Goal: Task Accomplishment & Management: Manage account settings

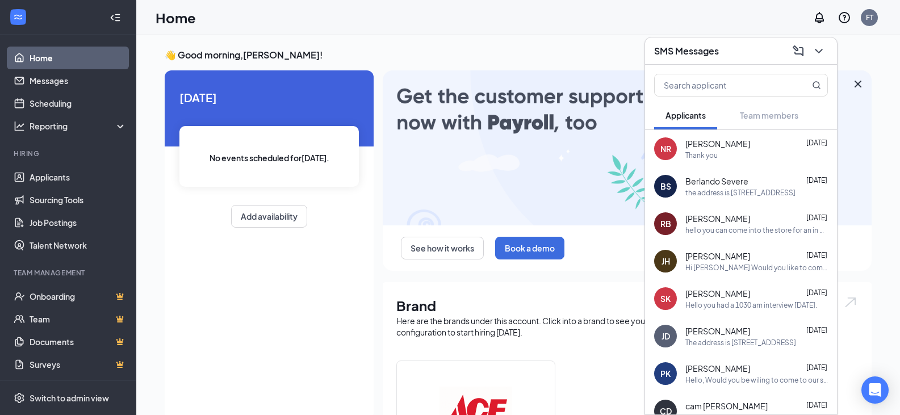
click at [713, 146] on span "[PERSON_NAME]" at bounding box center [717, 143] width 65 height 11
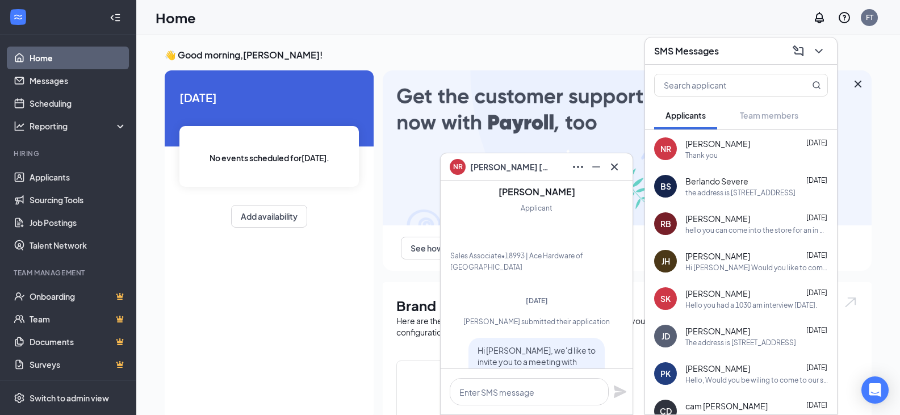
scroll to position [-303, 0]
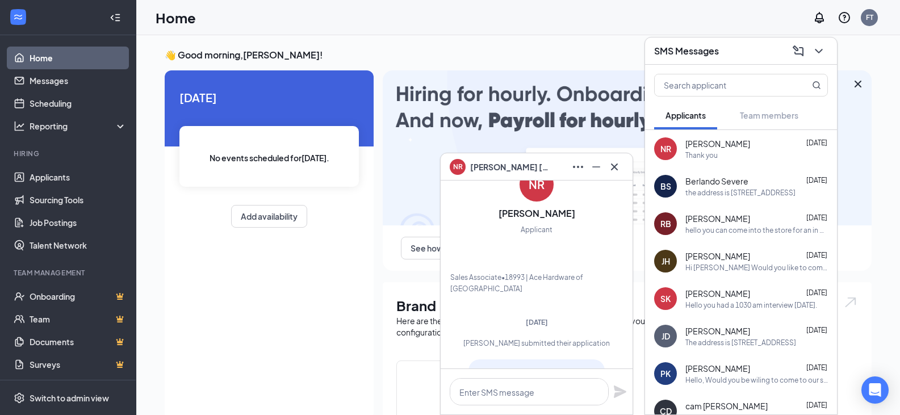
click at [540, 220] on h3 "[PERSON_NAME]" at bounding box center [536, 213] width 77 height 12
click at [529, 192] on div "NR" at bounding box center [536, 185] width 16 height 16
click at [513, 161] on span "[PERSON_NAME]" at bounding box center [509, 167] width 79 height 12
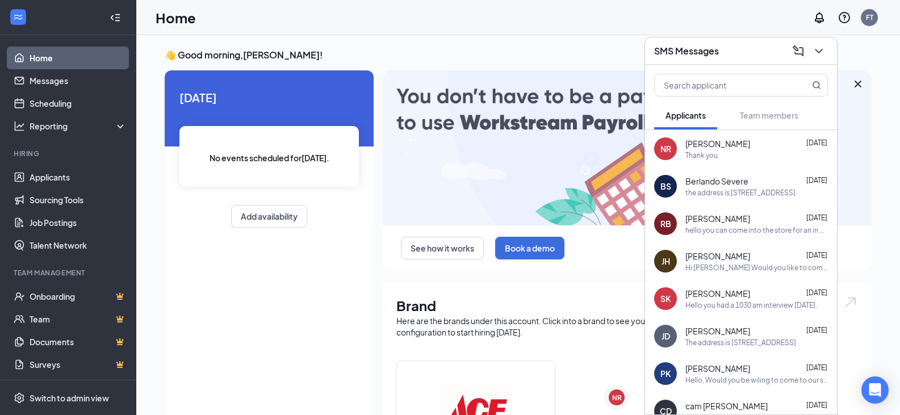
scroll to position [0, 0]
click at [618, 398] on div "NR" at bounding box center [617, 398] width 10 height 10
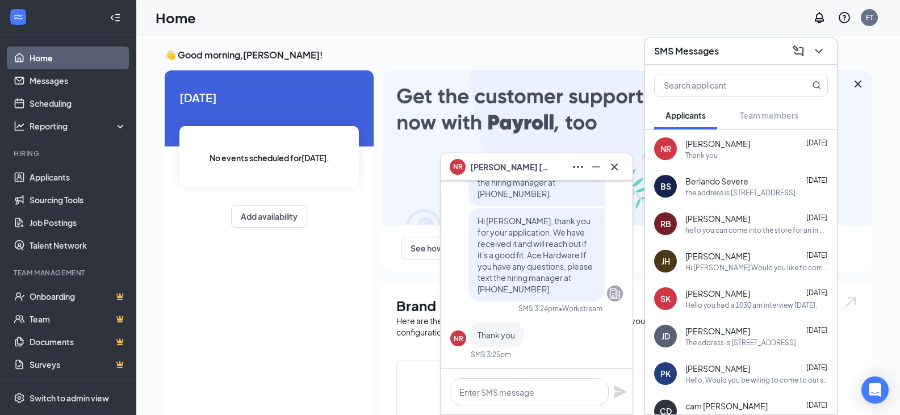
click at [109, 258] on ul "Home Messages Scheduling Reporting Hiring Applicants Sourcing Tools Job Posting…" at bounding box center [68, 233] width 136 height 396
click at [52, 170] on link "Applicants" at bounding box center [78, 177] width 97 height 23
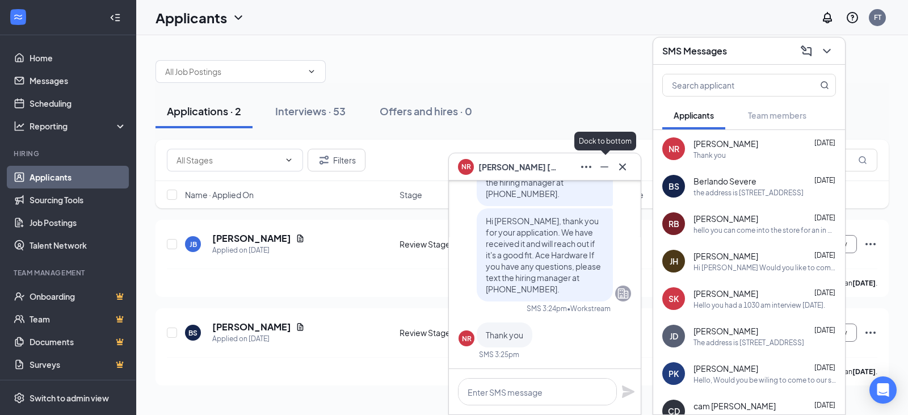
click at [623, 162] on icon "Cross" at bounding box center [623, 167] width 14 height 14
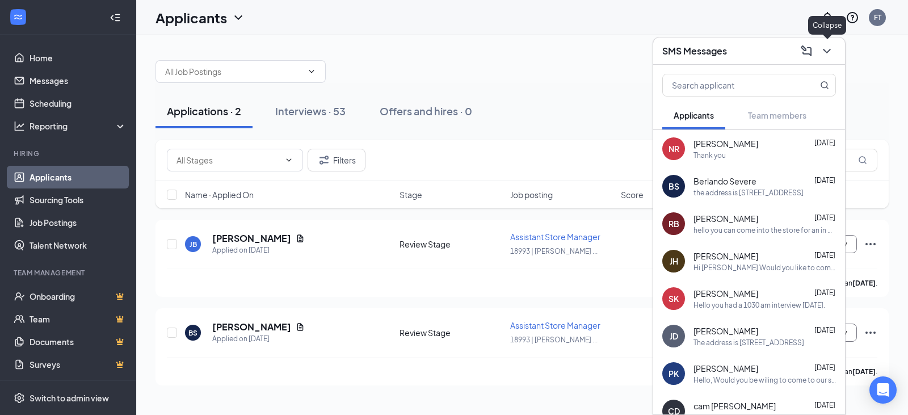
click at [831, 48] on icon "ChevronDown" at bounding box center [827, 51] width 14 height 14
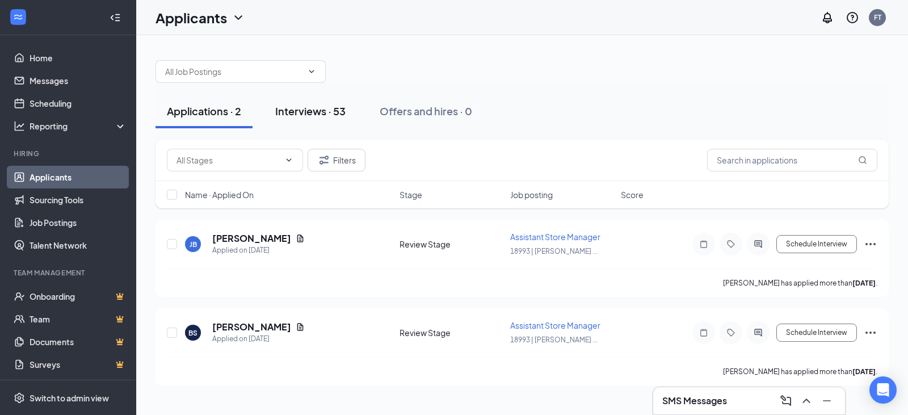
click at [299, 103] on button "Interviews · 53" at bounding box center [310, 111] width 93 height 34
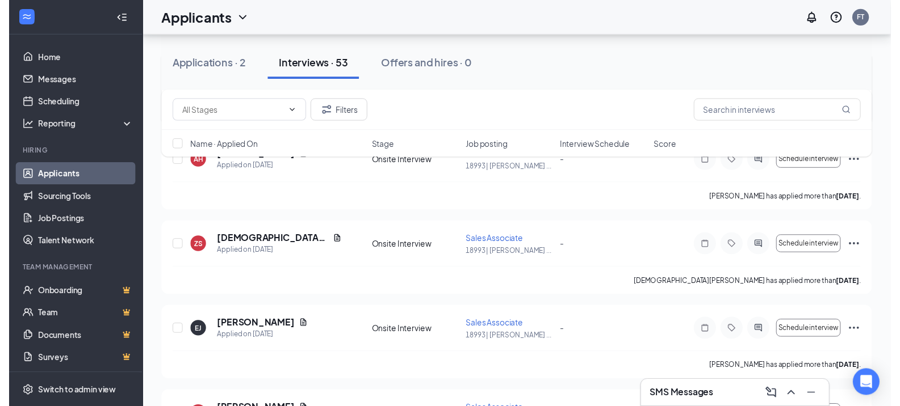
scroll to position [170, 0]
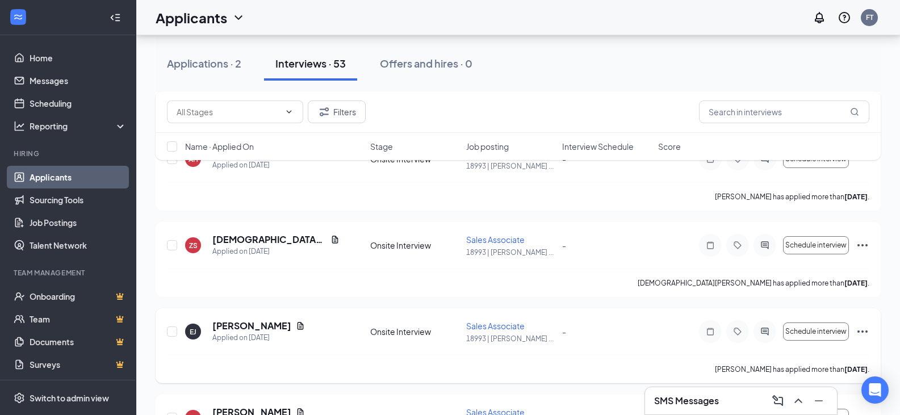
click at [261, 324] on div "[PERSON_NAME]" at bounding box center [258, 326] width 93 height 12
click at [296, 322] on icon "Document" at bounding box center [300, 325] width 9 height 9
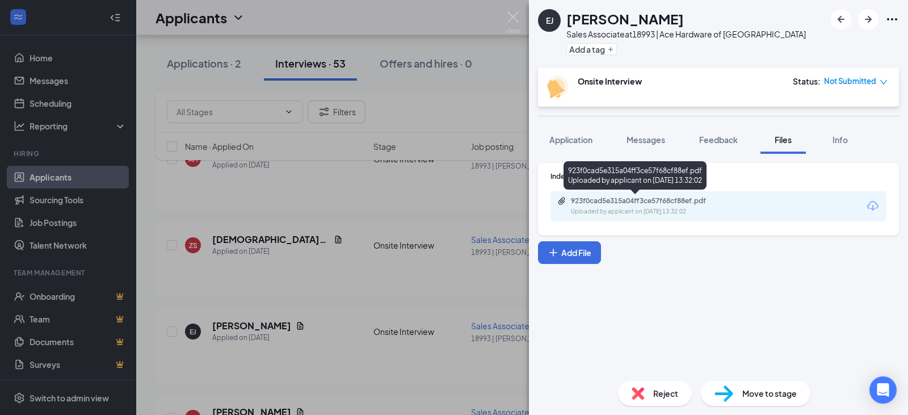
click at [621, 201] on div "923f0cad5e315a04ff3ce57f68cf88ef.pdf" at bounding box center [650, 200] width 159 height 9
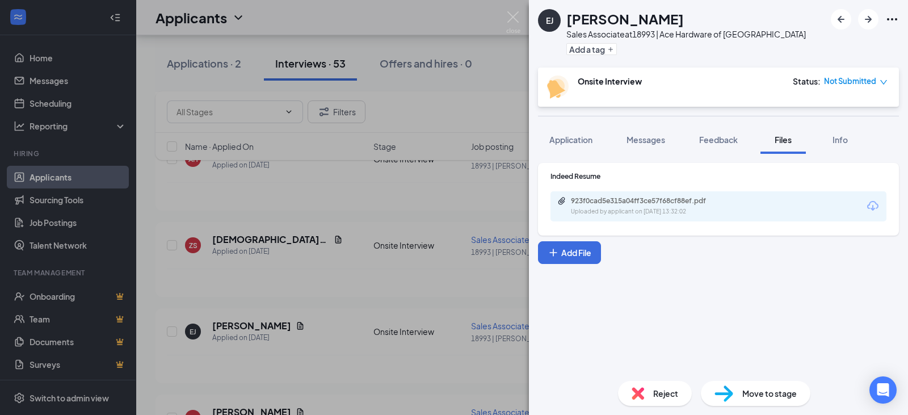
click at [381, 202] on div "[PERSON_NAME] Sales Associate at 18993 | Ace Hardware of Vienna Add a tag Onsit…" at bounding box center [454, 207] width 908 height 415
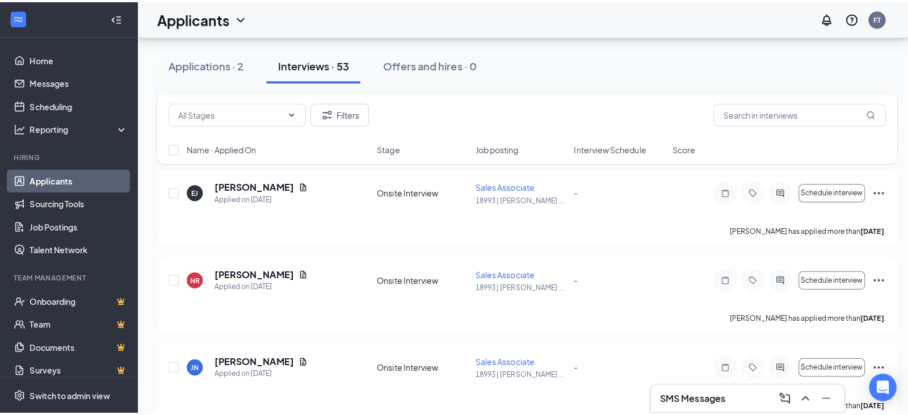
scroll to position [341, 0]
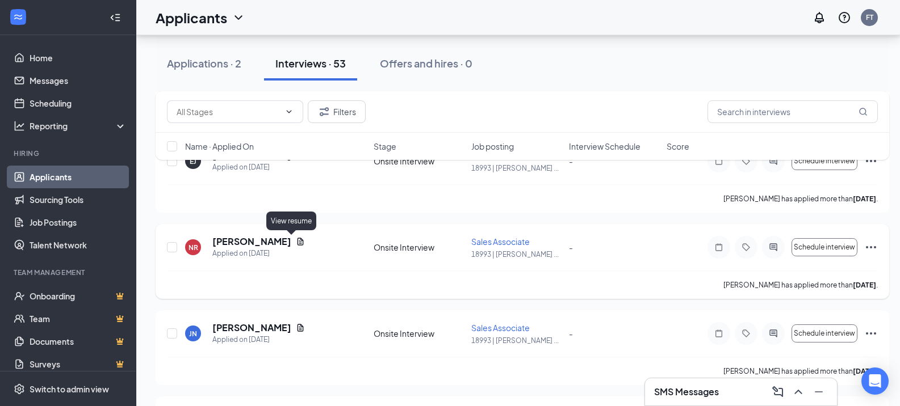
click at [297, 240] on icon "Document" at bounding box center [300, 241] width 6 height 7
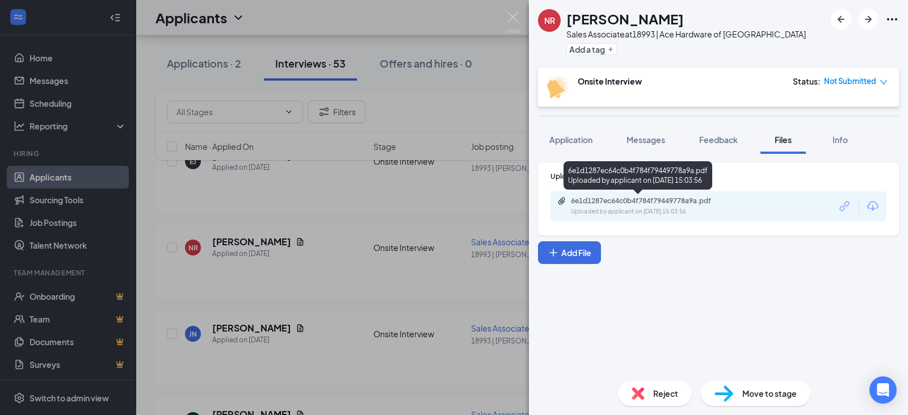
click at [686, 203] on div "6e1d1287ec64c0b4f784f79449778a9a.pdf" at bounding box center [650, 200] width 159 height 9
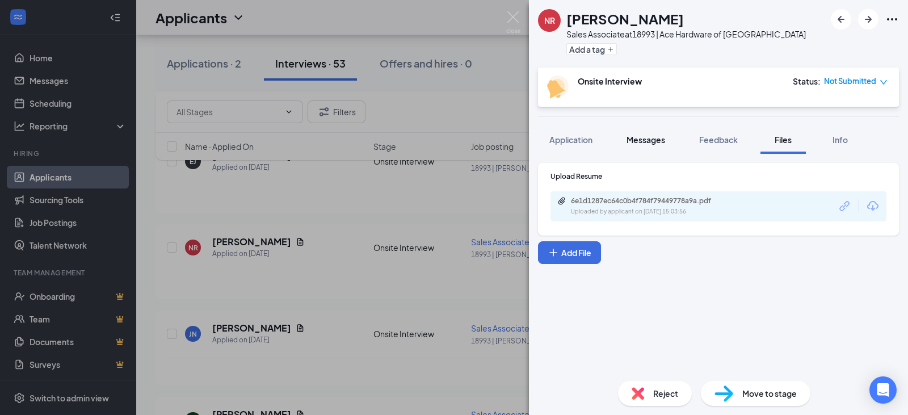
click at [644, 142] on span "Messages" at bounding box center [646, 140] width 39 height 10
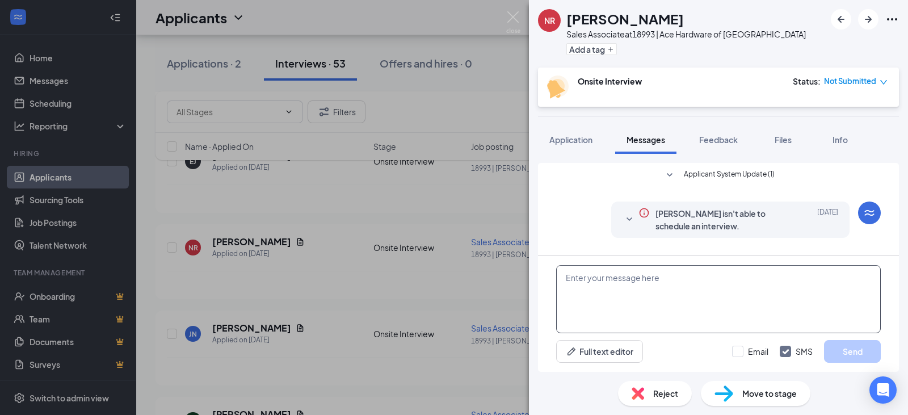
click at [683, 291] on textarea at bounding box center [718, 299] width 325 height 68
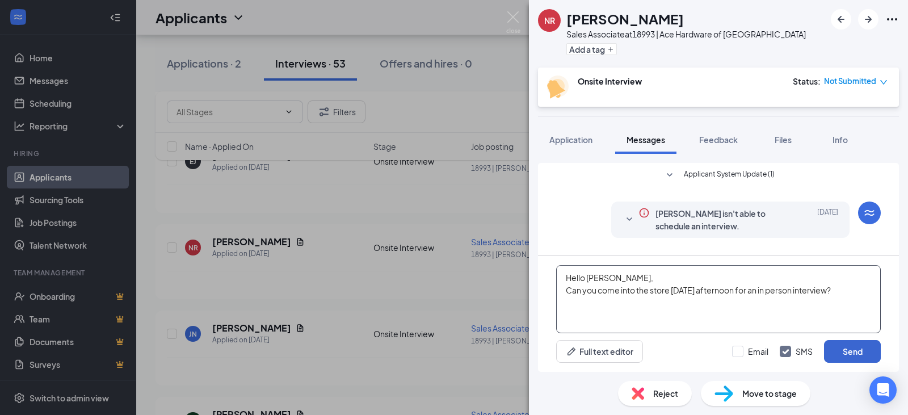
type textarea "Hello [PERSON_NAME], Can you come into the store [DATE] afternoon for an in per…"
click at [855, 356] on button "Send" at bounding box center [852, 351] width 57 height 23
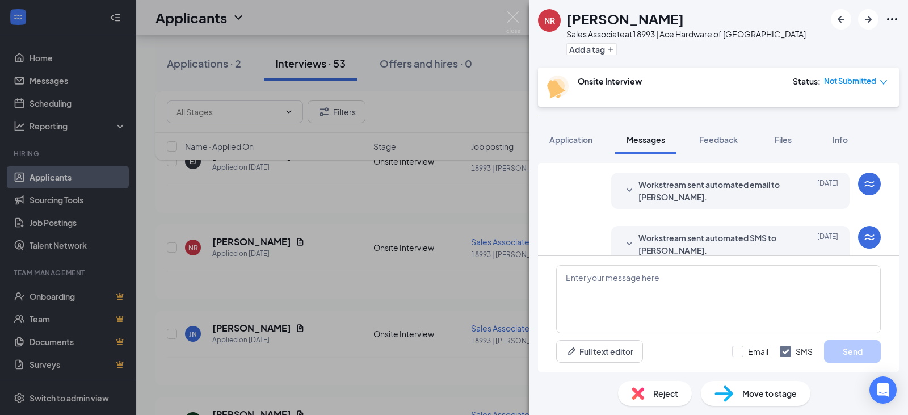
scroll to position [399, 0]
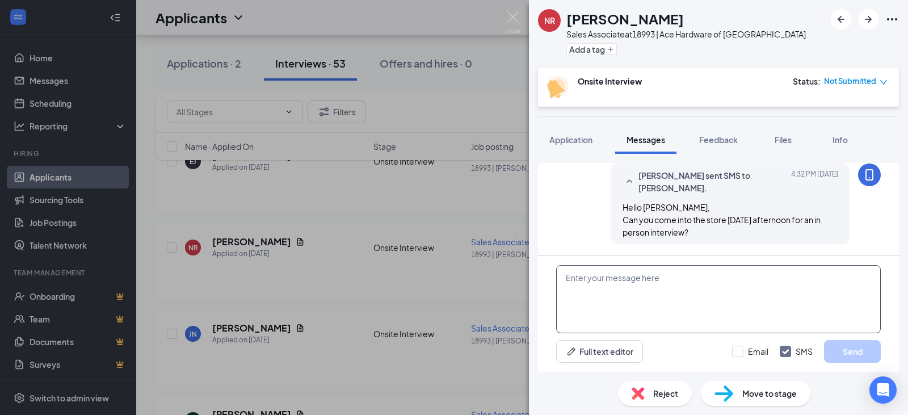
click at [754, 305] on textarea at bounding box center [718, 299] width 325 height 68
type textarea "[STREET_ADDRESS]"
click at [847, 350] on button "Send" at bounding box center [852, 351] width 57 height 23
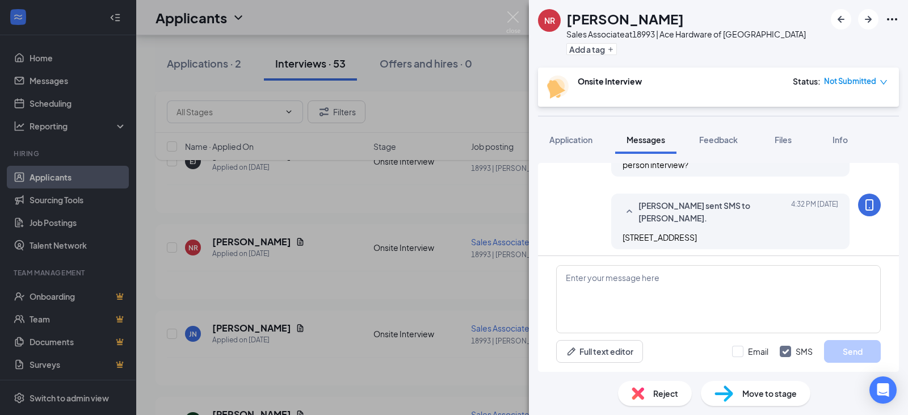
scroll to position [472, 0]
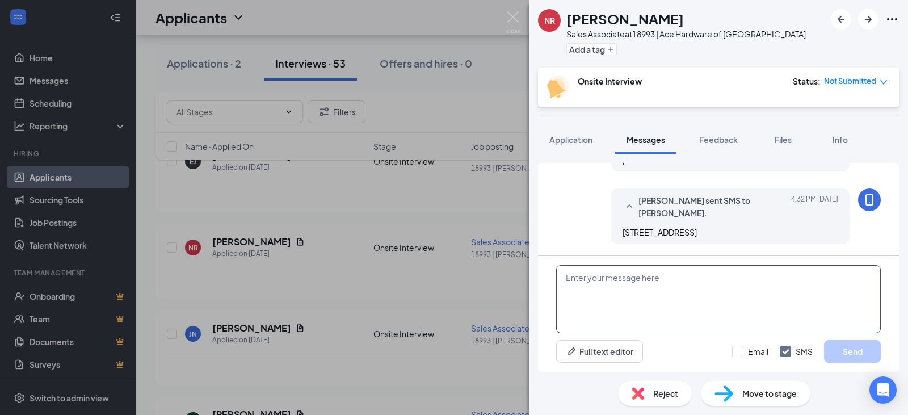
click at [640, 285] on textarea at bounding box center [718, 299] width 325 height 68
type textarea "2pm"
click at [855, 351] on button "Send" at bounding box center [852, 351] width 57 height 23
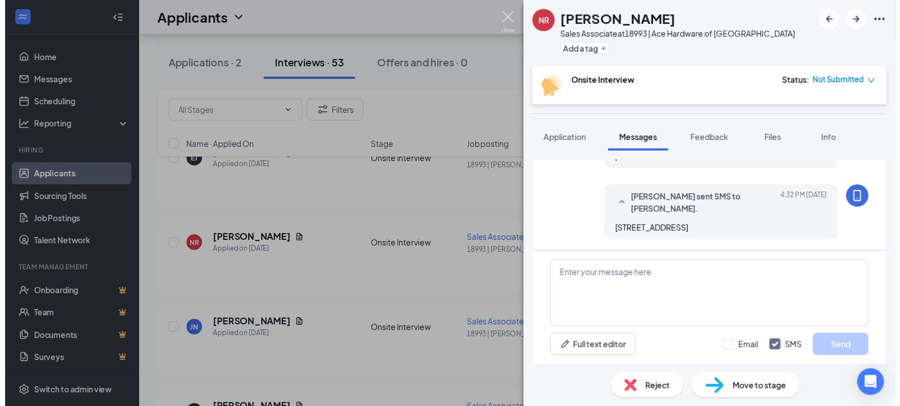
scroll to position [544, 0]
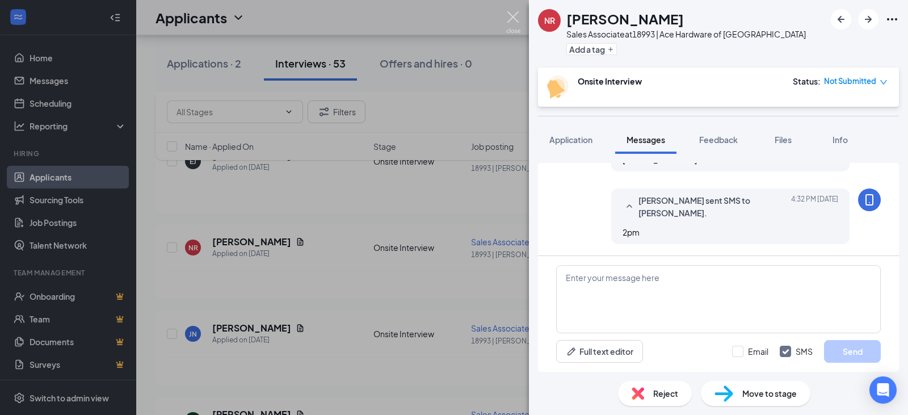
click at [514, 14] on img at bounding box center [513, 22] width 14 height 22
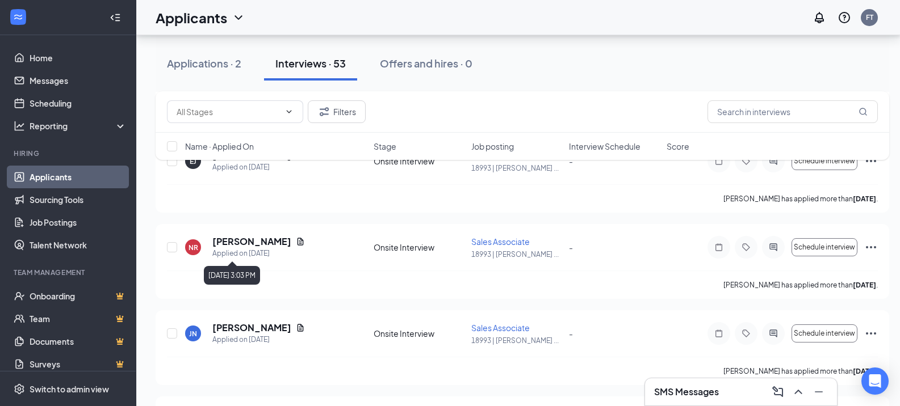
scroll to position [454, 0]
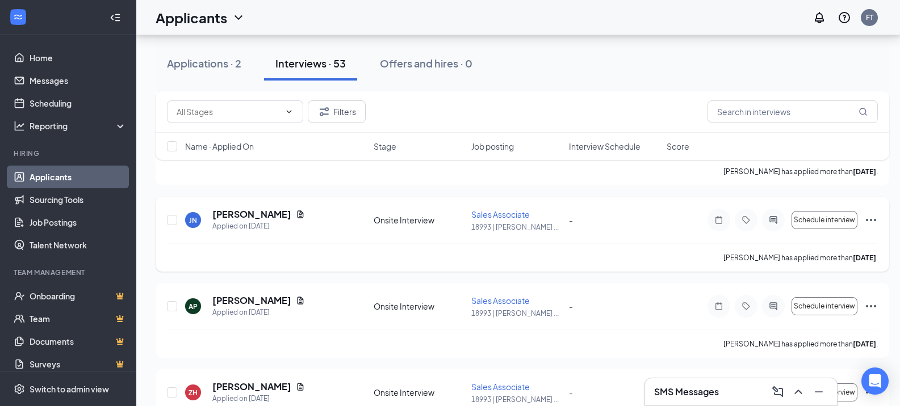
click at [270, 209] on div "[PERSON_NAME]" at bounding box center [258, 214] width 93 height 12
click at [296, 216] on icon "Document" at bounding box center [300, 214] width 9 height 9
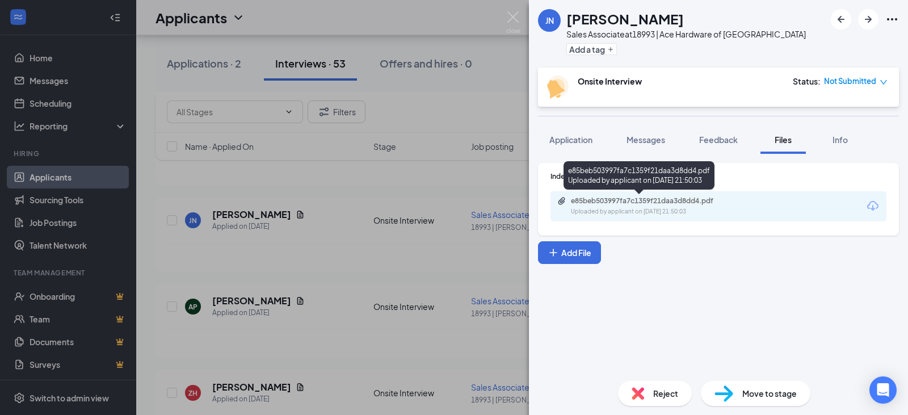
click at [706, 202] on div "e85beb503997fa7c1359f21daa3d8dd4.pdf" at bounding box center [650, 200] width 159 height 9
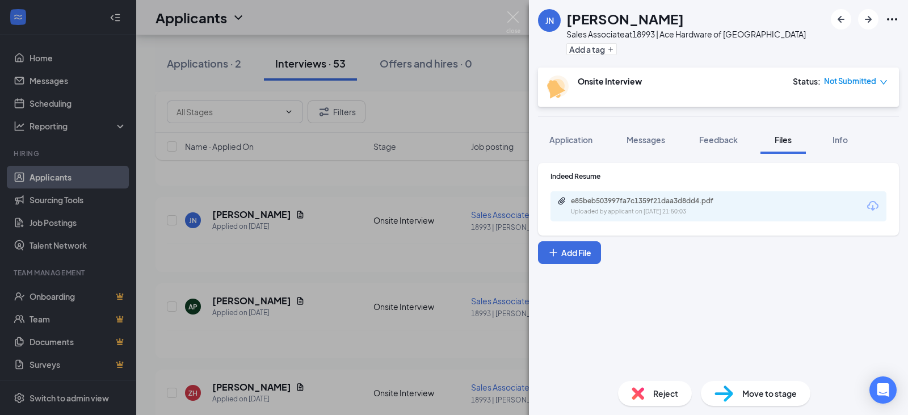
click at [339, 251] on div "[PERSON_NAME] [PERSON_NAME] Sales Associate at 18993 | Ace Hardware of Vienna A…" at bounding box center [454, 207] width 908 height 415
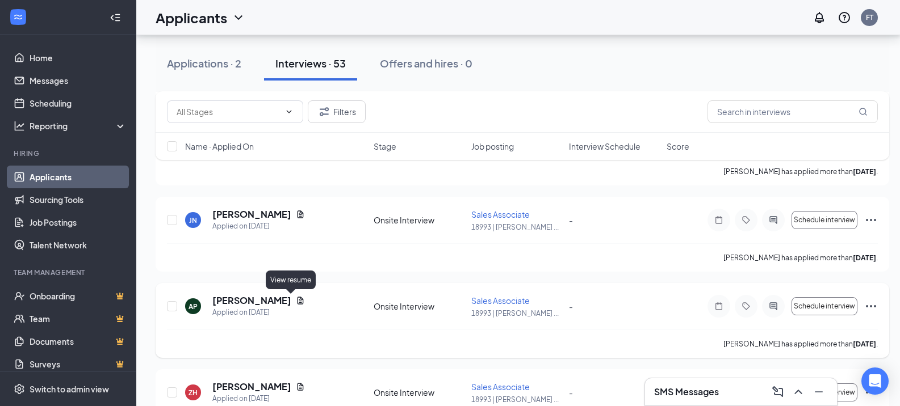
click at [296, 301] on icon "Document" at bounding box center [300, 300] width 9 height 9
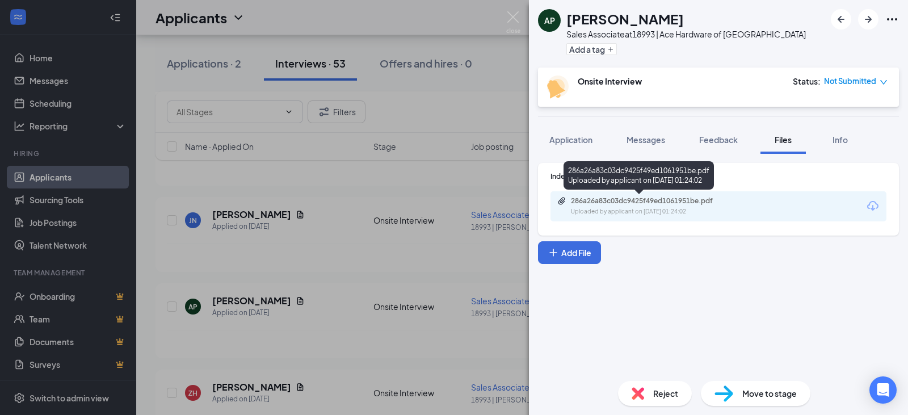
click at [662, 201] on div "286a26a83c03dc9425f49ed1061951be.pdf" at bounding box center [650, 200] width 159 height 9
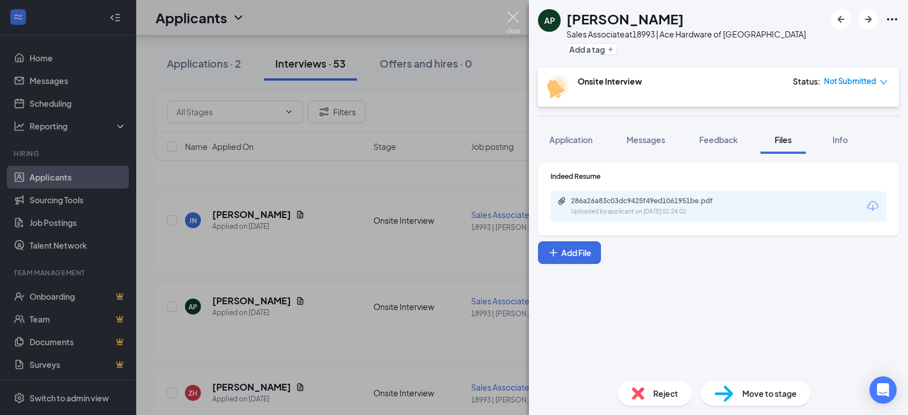
click at [513, 11] on div "[PERSON_NAME] Sales Associate at 18993 | Ace Hardware of Vienna Add a tag Onsit…" at bounding box center [454, 207] width 908 height 415
click at [507, 16] on img at bounding box center [513, 22] width 14 height 22
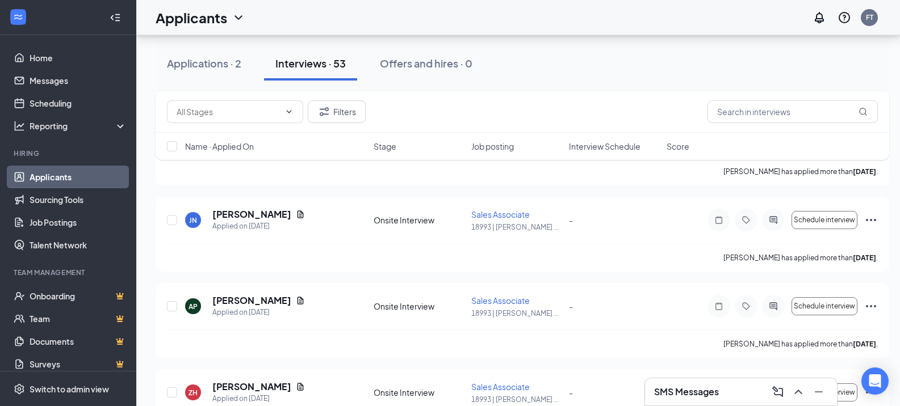
click at [515, 28] on div "Applicants FT" at bounding box center [517, 17] width 763 height 35
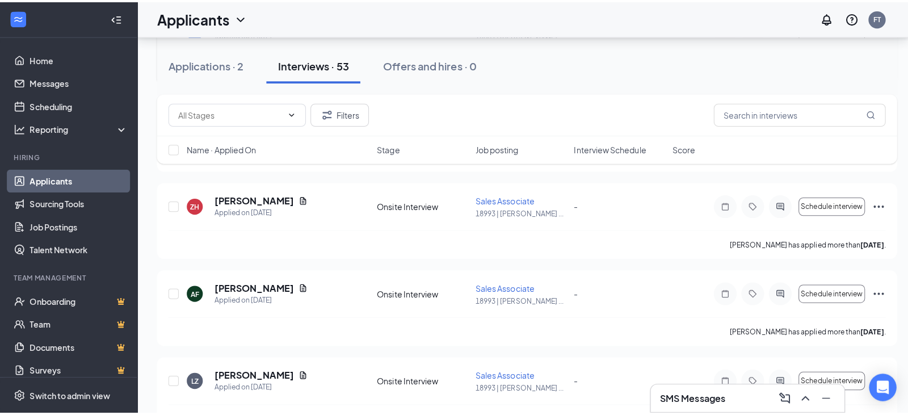
scroll to position [738, 0]
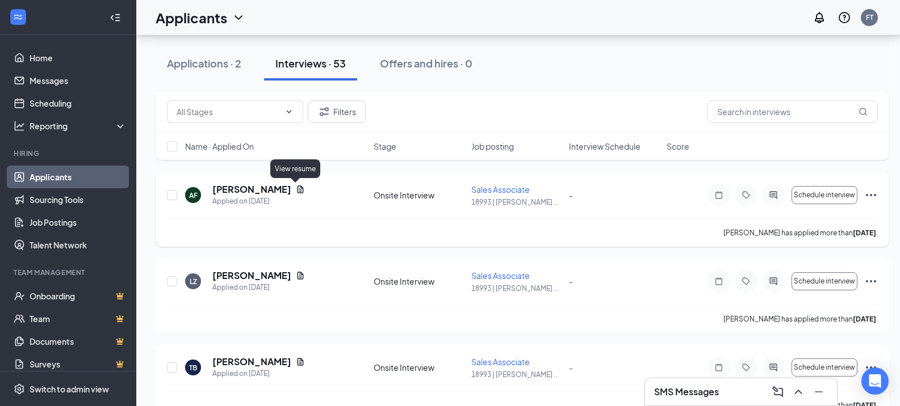
click at [296, 188] on icon "Document" at bounding box center [300, 189] width 9 height 9
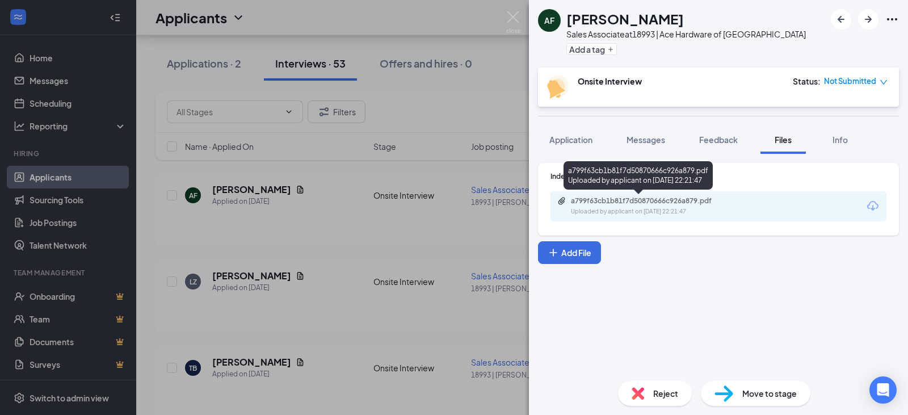
click at [673, 205] on div "a799f63cb1b81f7d50870666c926a879.pdf" at bounding box center [650, 200] width 159 height 9
